Goal: Task Accomplishment & Management: Manage account settings

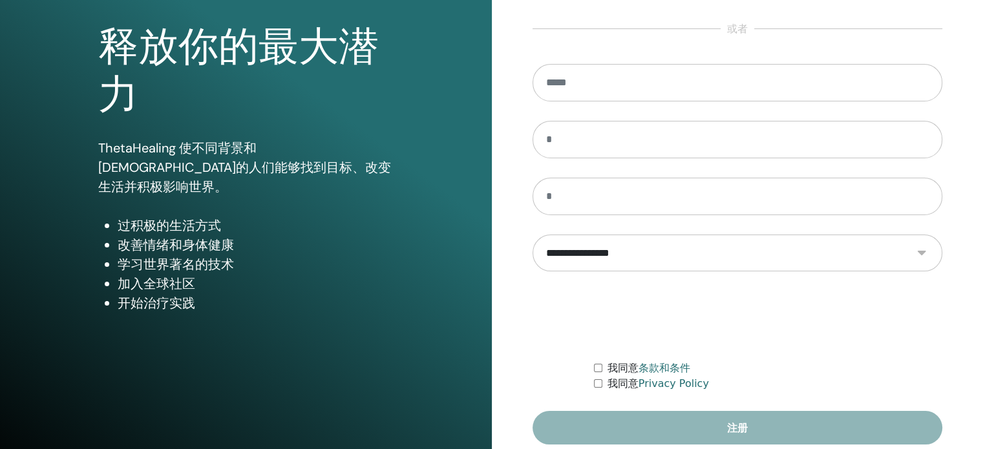
scroll to position [171, 0]
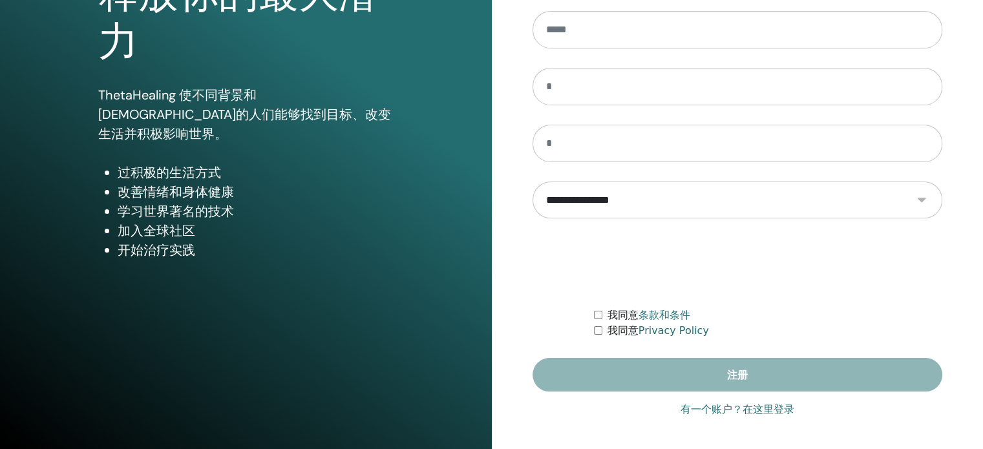
click at [713, 405] on link "有一个账户？在这里登录" at bounding box center [737, 410] width 114 height 16
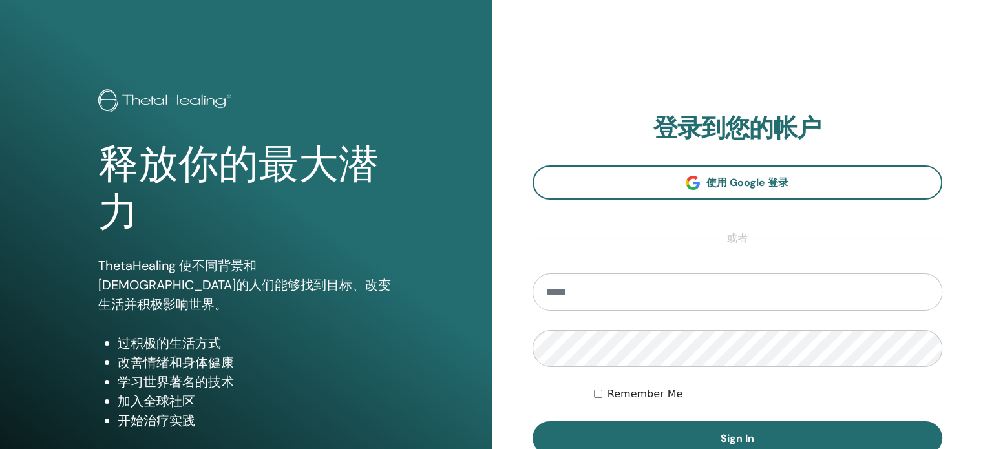
drag, startPoint x: 600, startPoint y: 271, endPoint x: 600, endPoint y: 278, distance: 7.8
click at [600, 275] on section "登录到您的帐户 使用 Google 登录 或者 Remember Me Sign In" at bounding box center [737, 284] width 410 height 341
click at [591, 295] on input "email" at bounding box center [737, 291] width 410 height 37
click at [623, 289] on input "**********" at bounding box center [737, 291] width 410 height 37
type input "**********"
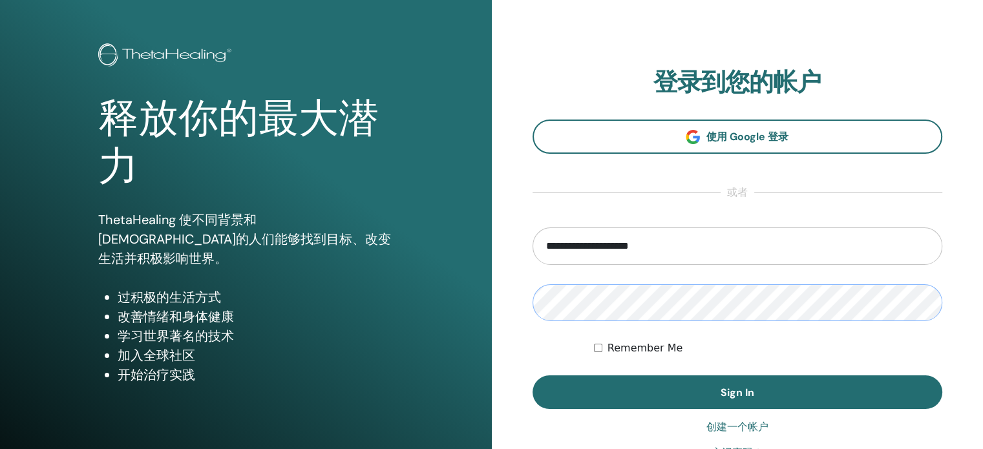
scroll to position [65, 0]
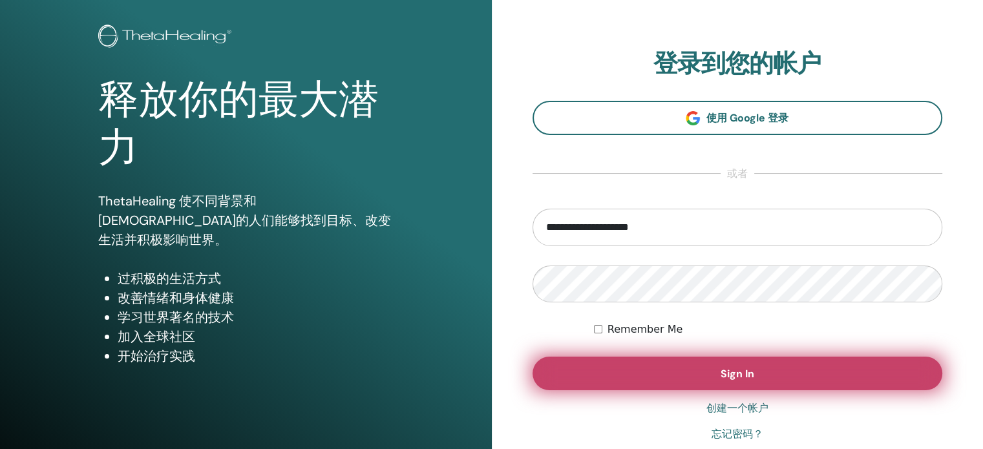
click at [740, 374] on span "Sign In" at bounding box center [737, 374] width 34 height 14
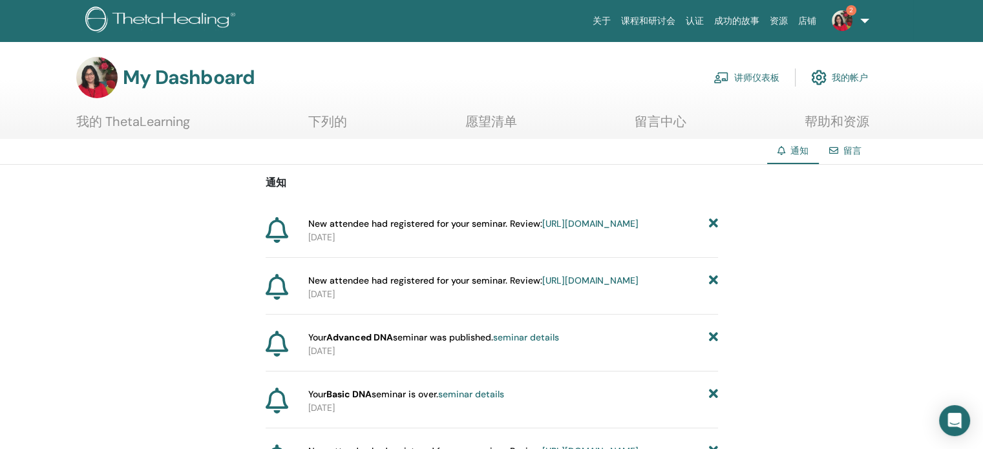
click at [728, 79] on link "讲师仪表板" at bounding box center [746, 77] width 66 height 28
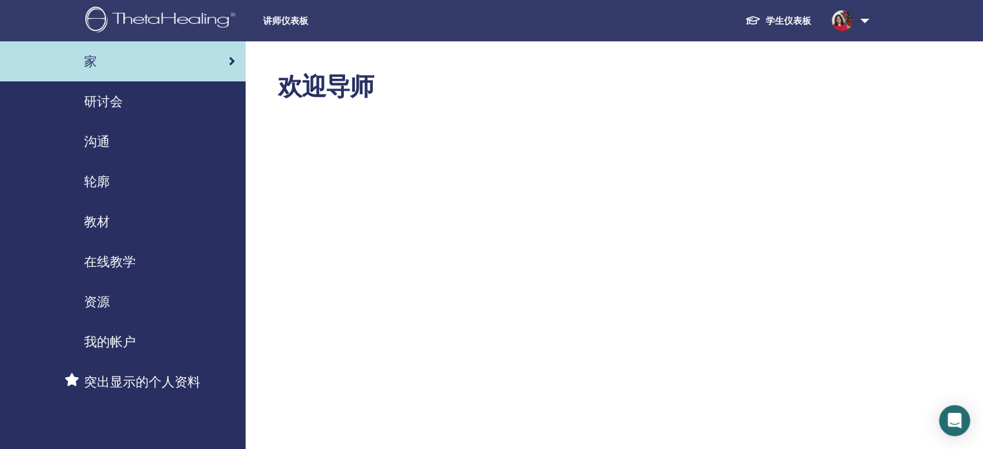
click at [114, 104] on span "研讨会" at bounding box center [103, 101] width 39 height 19
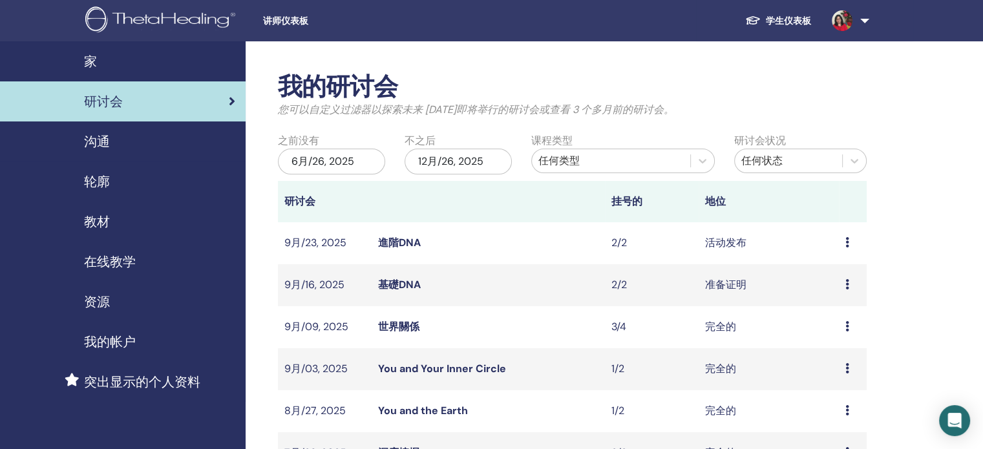
click at [406, 245] on link "進階DNA" at bounding box center [399, 243] width 43 height 14
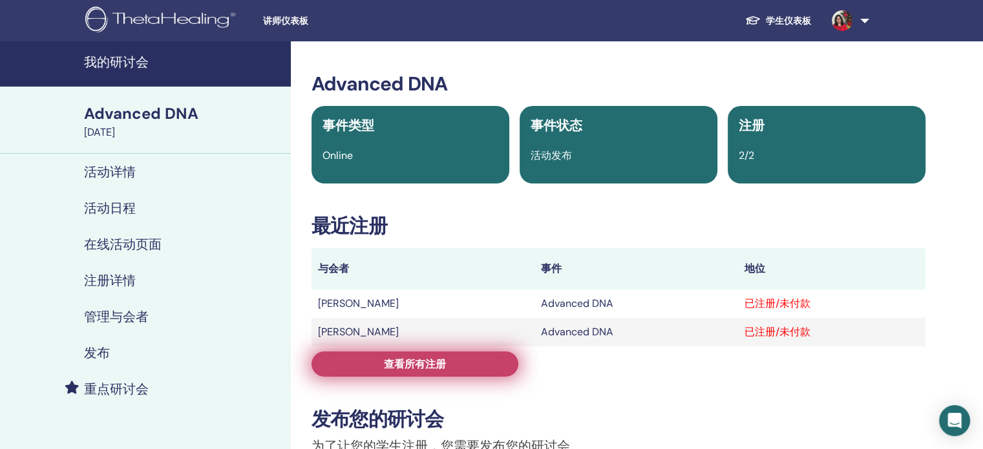
click at [472, 367] on link "查看所有注册" at bounding box center [414, 363] width 207 height 25
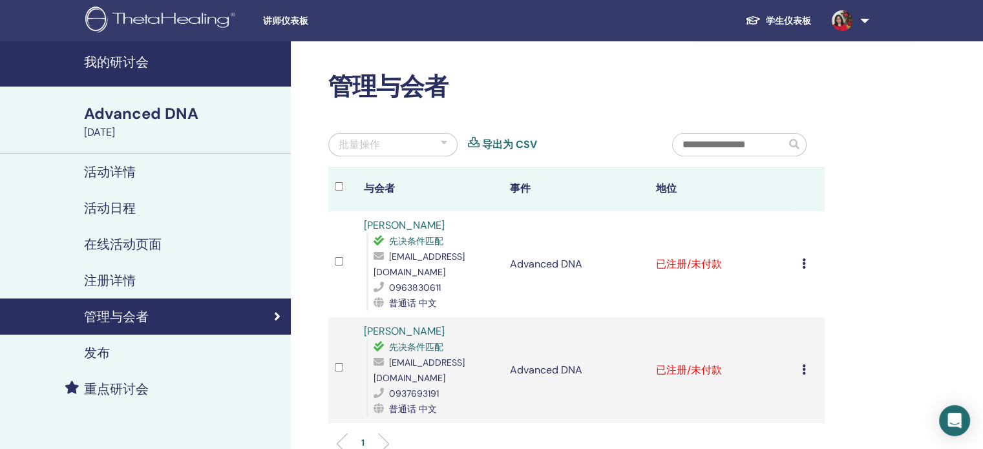
click at [804, 264] on icon at bounding box center [804, 263] width 4 height 10
click at [814, 311] on p "标记为已付费" at bounding box center [797, 314] width 62 height 16
click at [809, 362] on div "取消注册 不自动认证 标记为已付费 标记为未付款 标记为缺席 完成并认证 下载证书" at bounding box center [810, 370] width 16 height 16
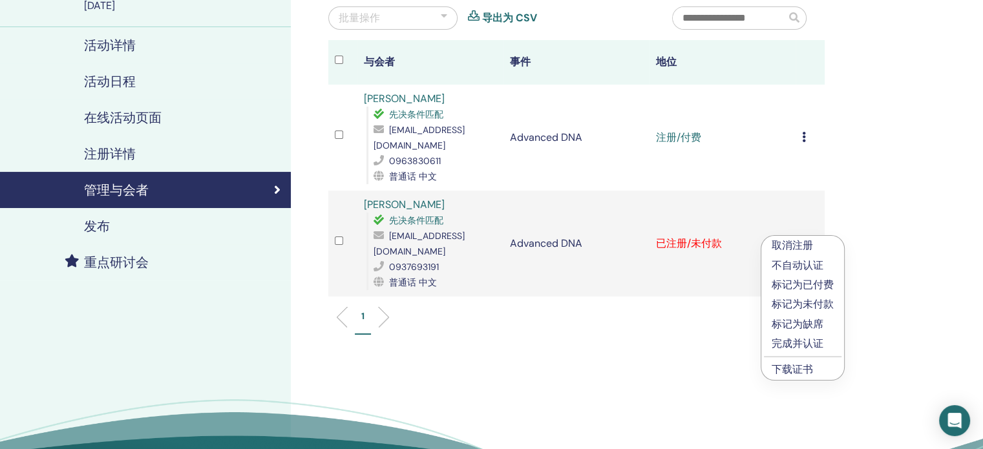
scroll to position [129, 0]
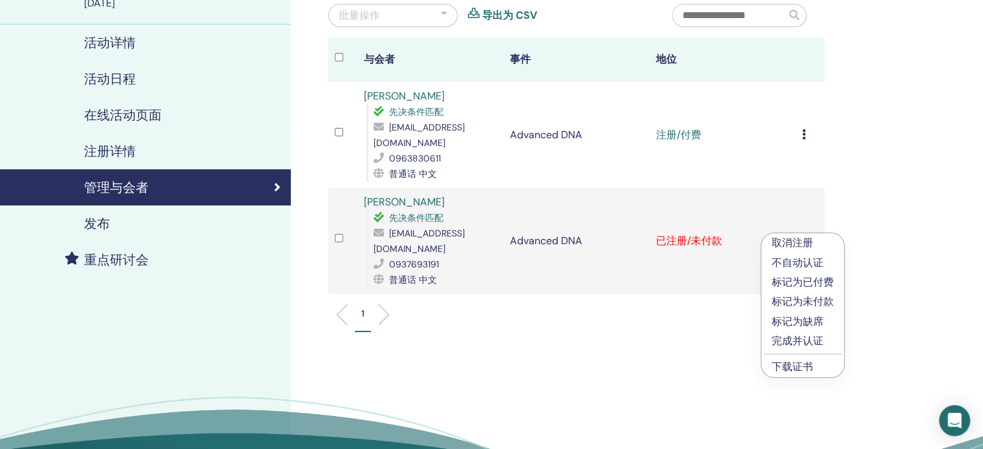
click at [824, 283] on p "标记为已付费" at bounding box center [802, 283] width 62 height 16
